Goal: Find specific page/section: Find specific page/section

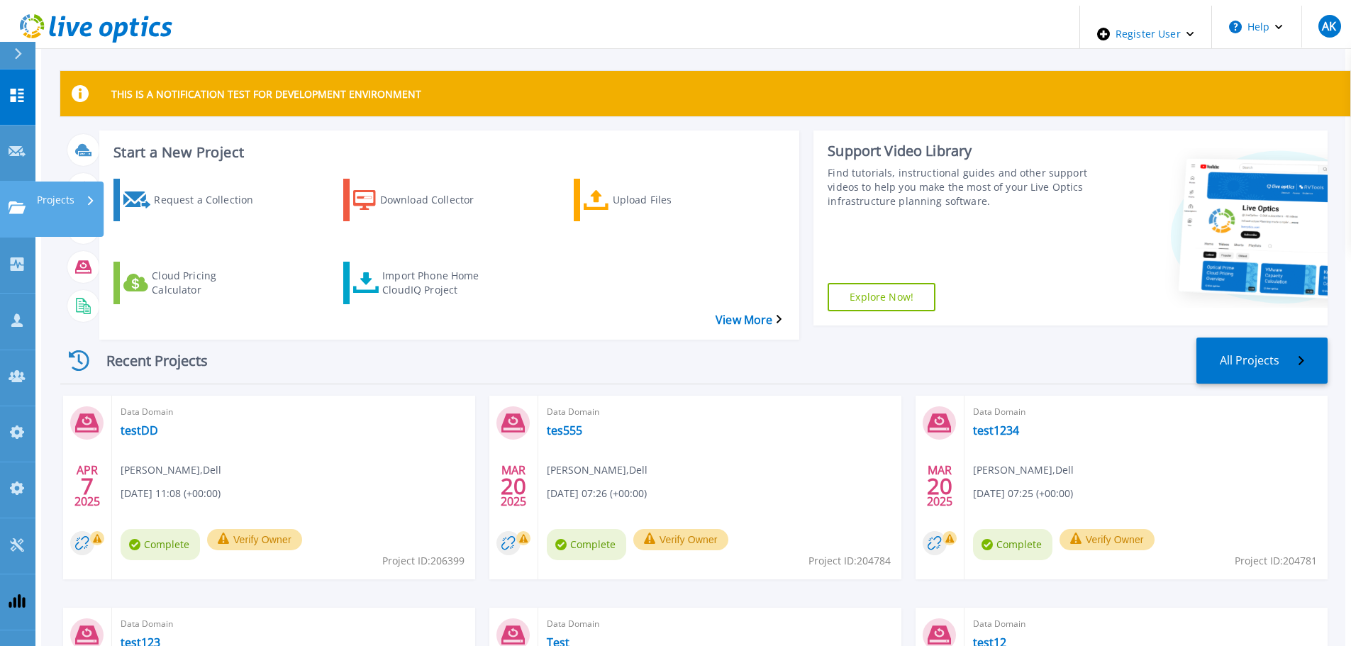
click at [69, 182] on p "Projects" at bounding box center [56, 200] width 38 height 37
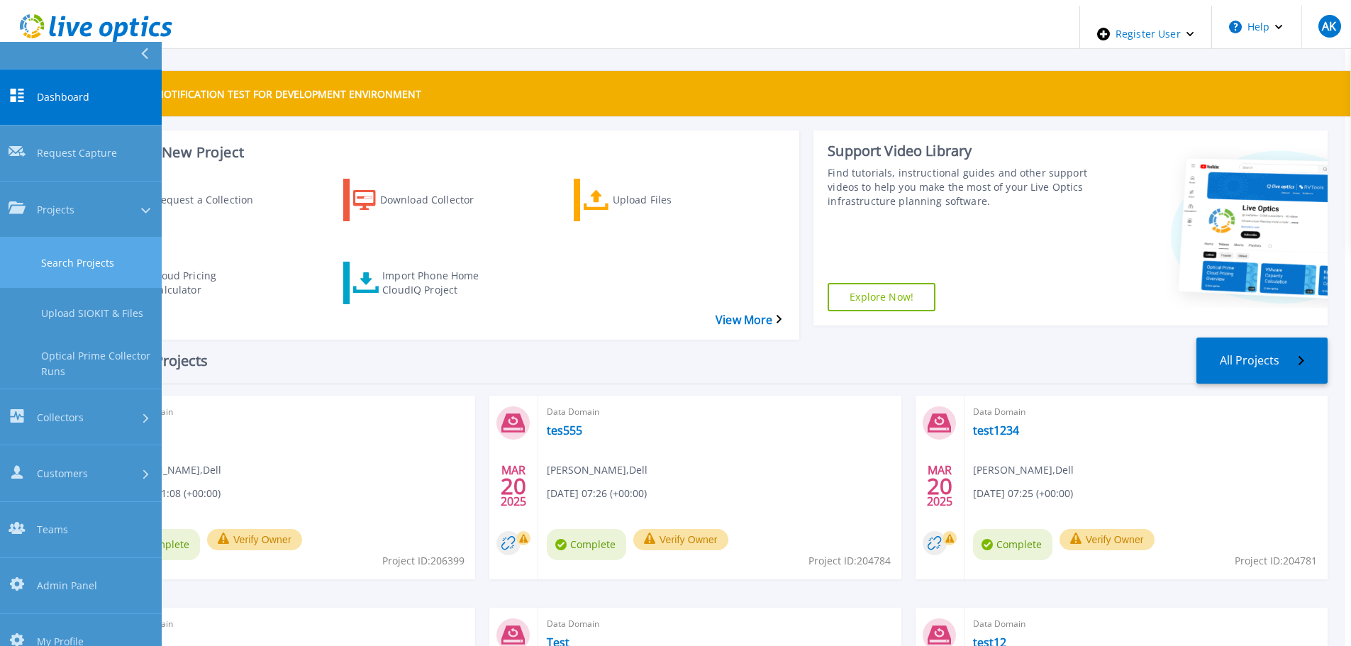
click at [87, 238] on link "Search Projects" at bounding box center [81, 263] width 162 height 50
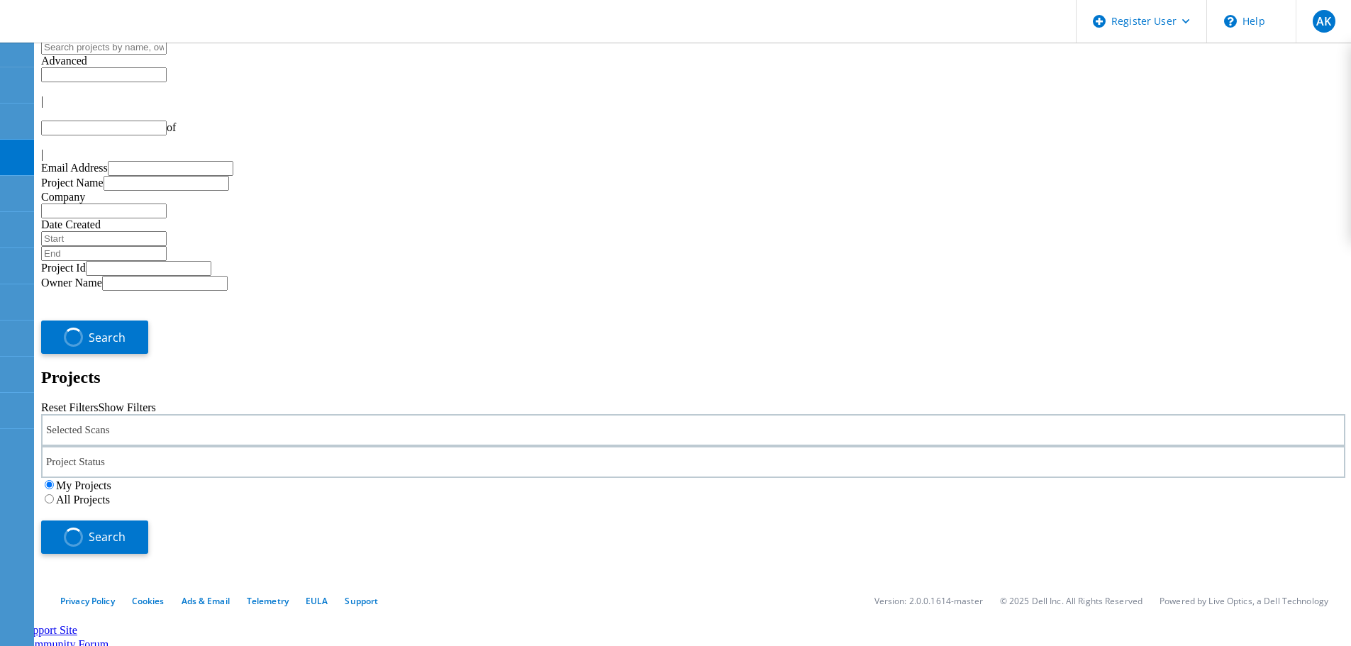
type input "1"
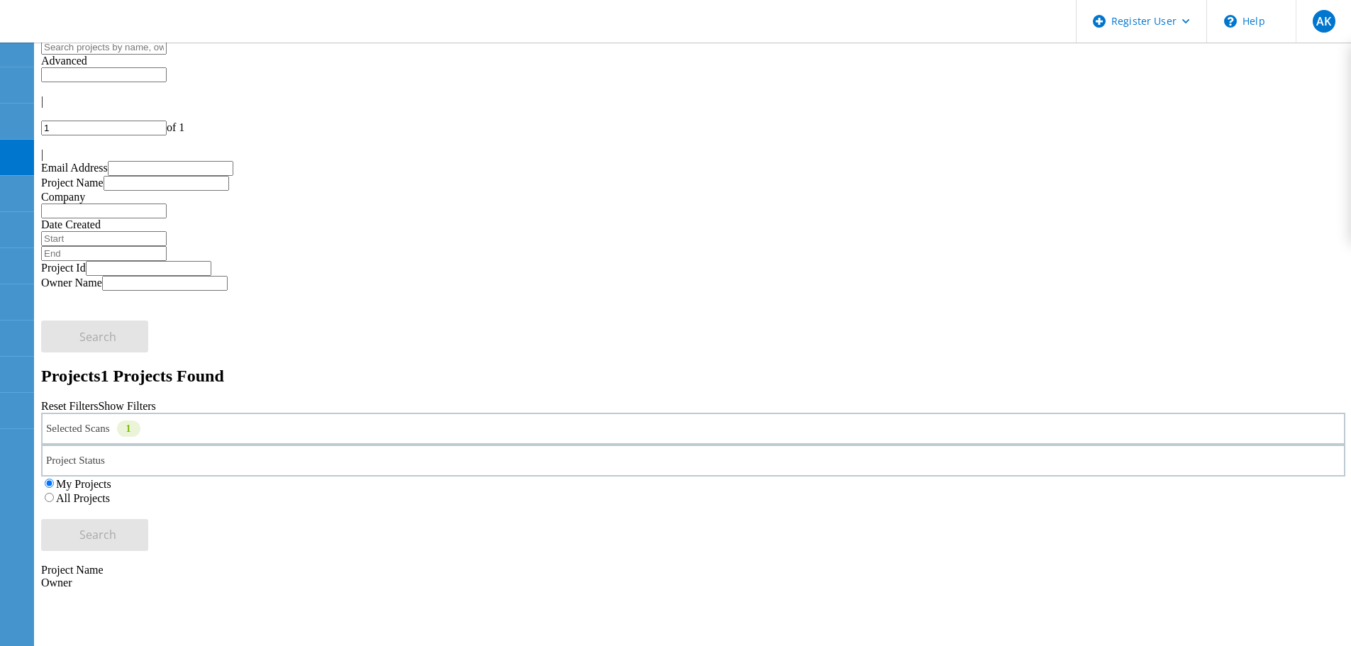
click at [247, 413] on div "Selected Scans 1" at bounding box center [693, 429] width 1304 height 32
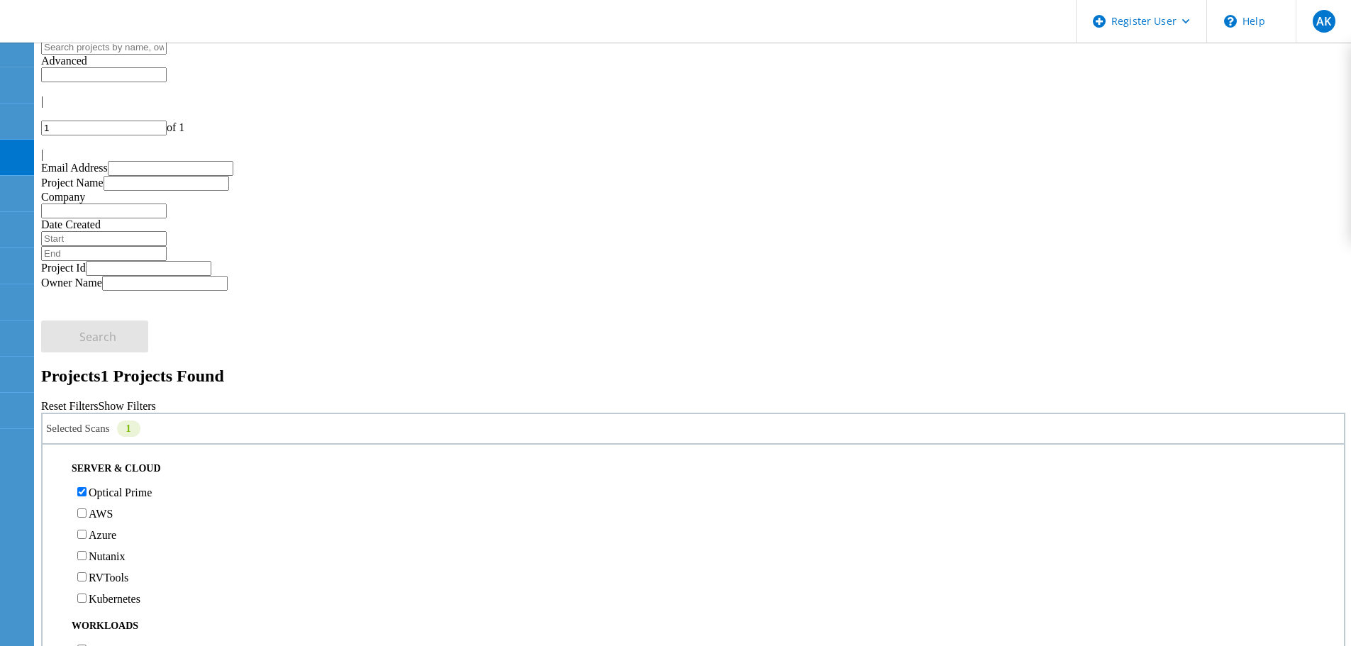
click at [874, 400] on div "Reset Filters Show Filters" at bounding box center [693, 406] width 1304 height 13
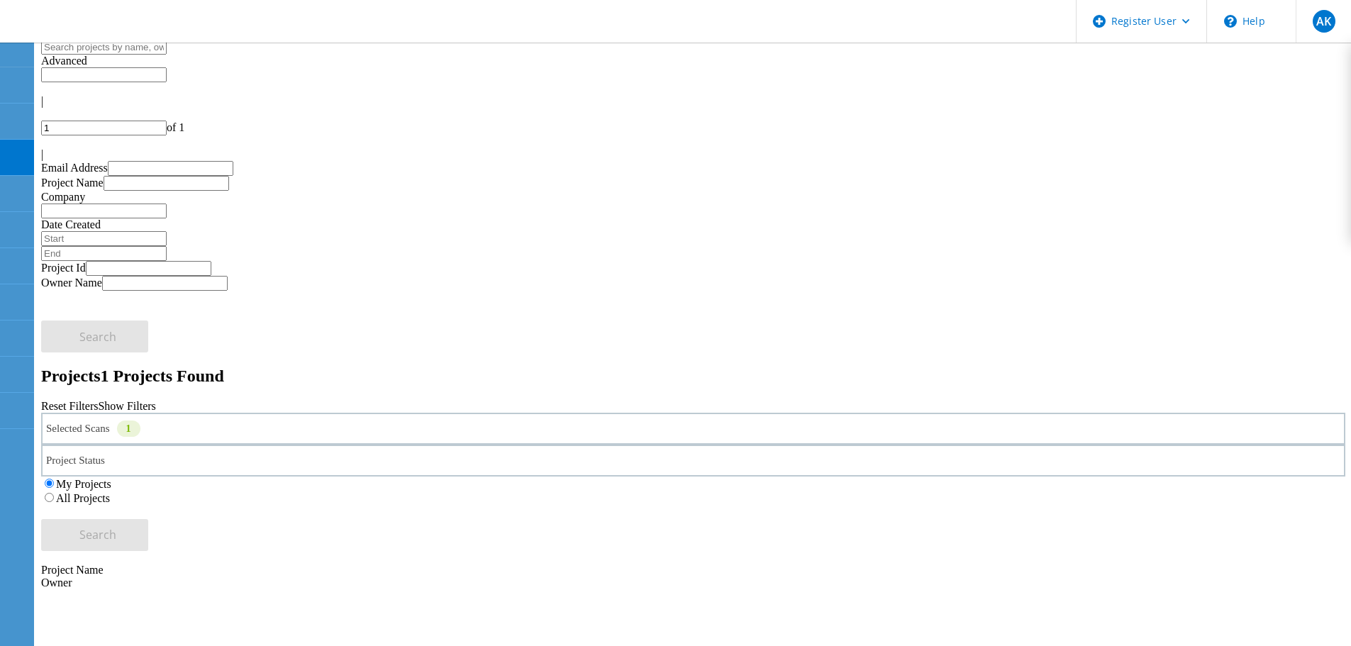
click at [110, 492] on label "All Projects" at bounding box center [83, 498] width 54 height 12
click at [54, 493] on input "All Projects" at bounding box center [49, 497] width 9 height 9
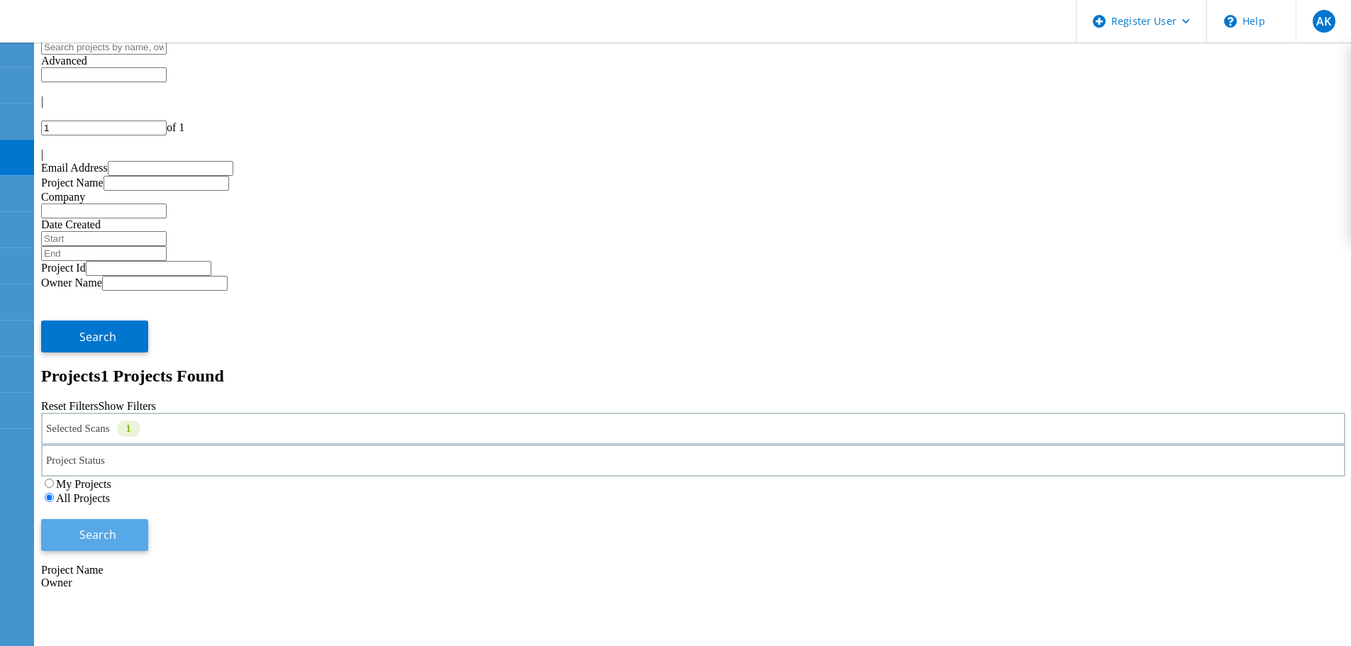
click at [148, 519] on button "Search" at bounding box center [94, 535] width 107 height 32
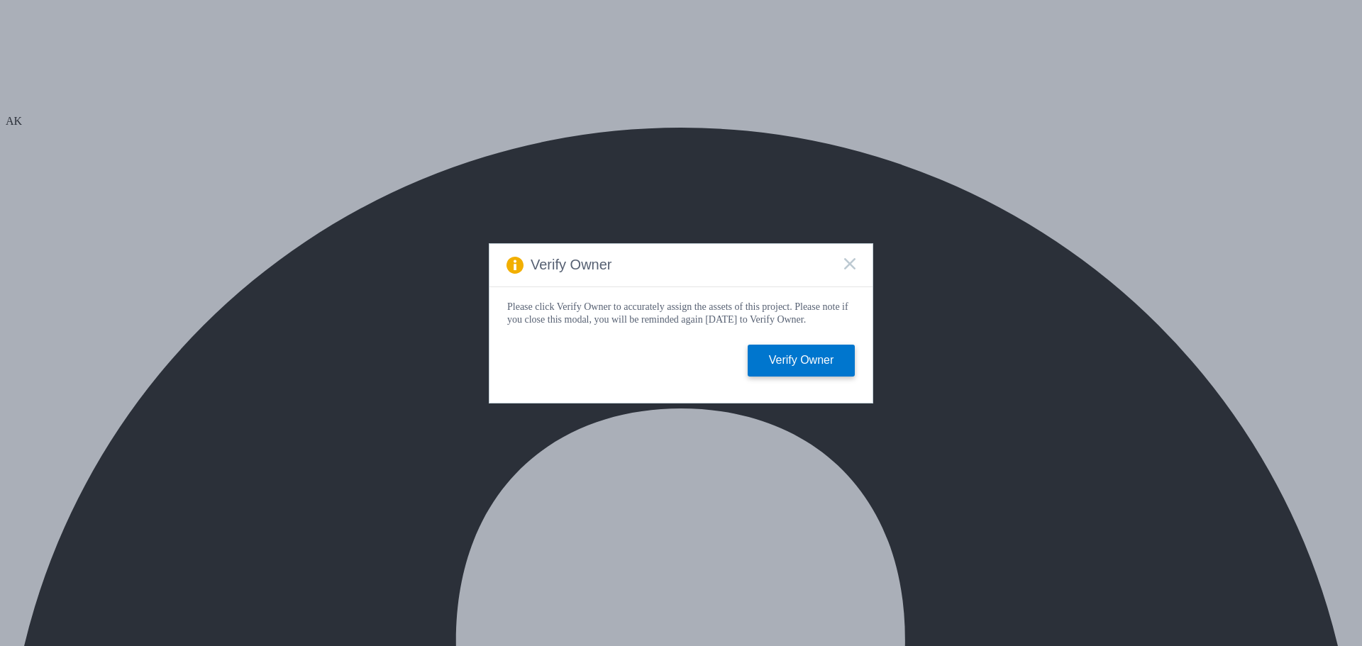
click at [861, 256] on div "Verify Owner" at bounding box center [680, 265] width 383 height 43
click at [845, 257] on rect at bounding box center [849, 263] width 12 height 12
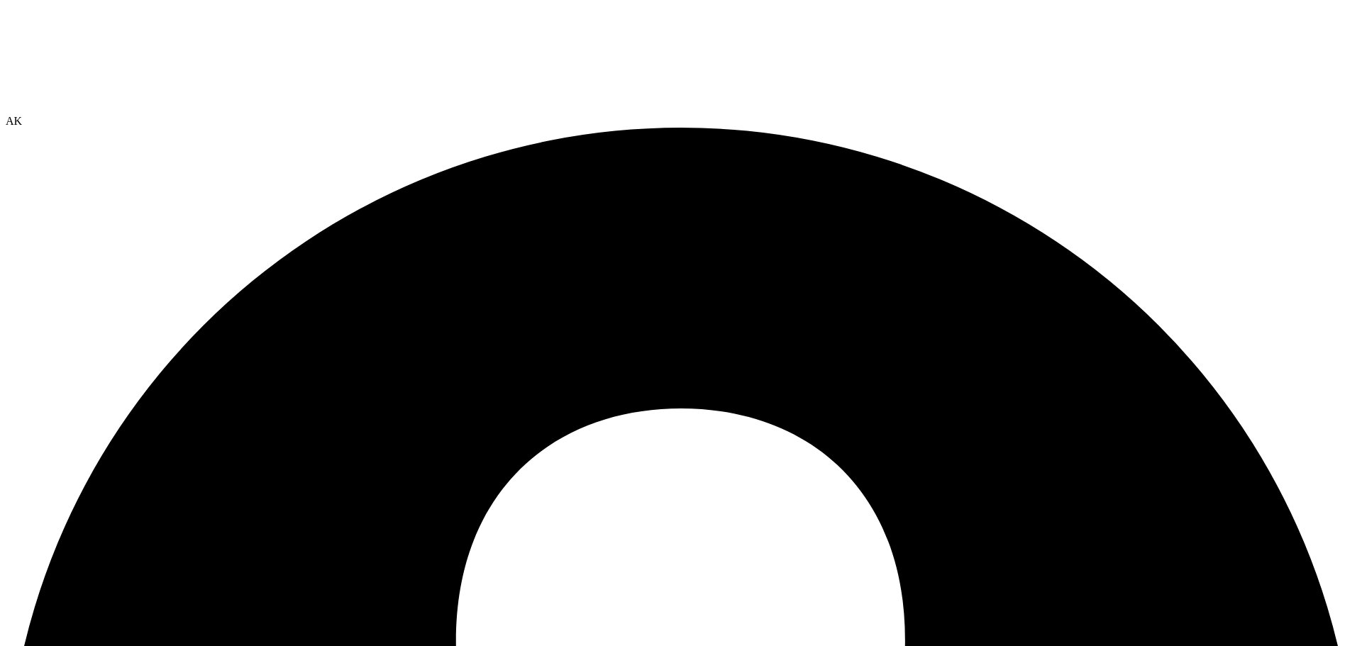
radio input "true"
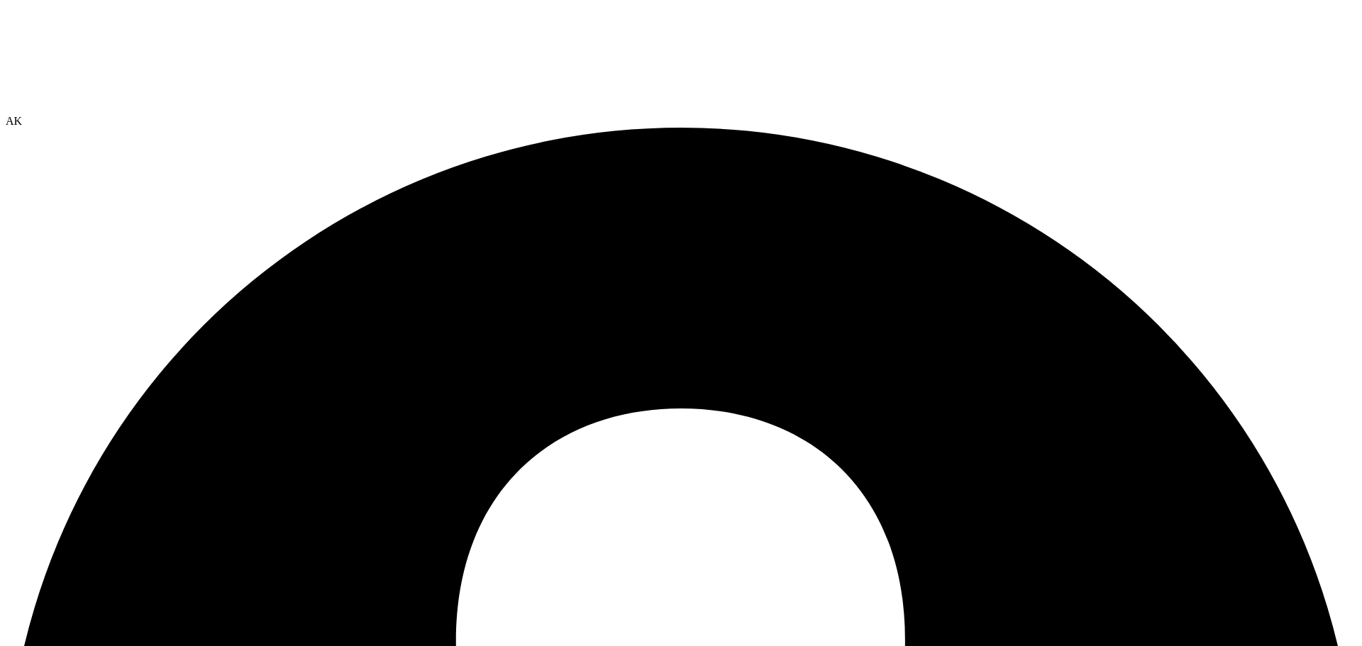
radio input "true"
radio input "false"
